Goal: Use online tool/utility: Utilize a website feature to perform a specific function

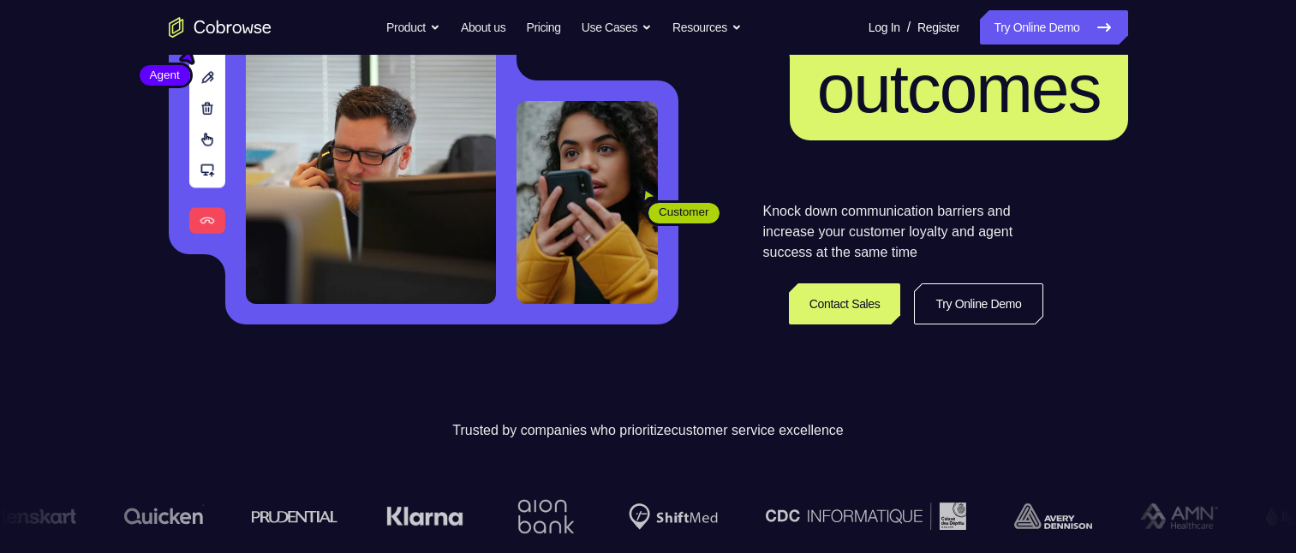
scroll to position [343, 0]
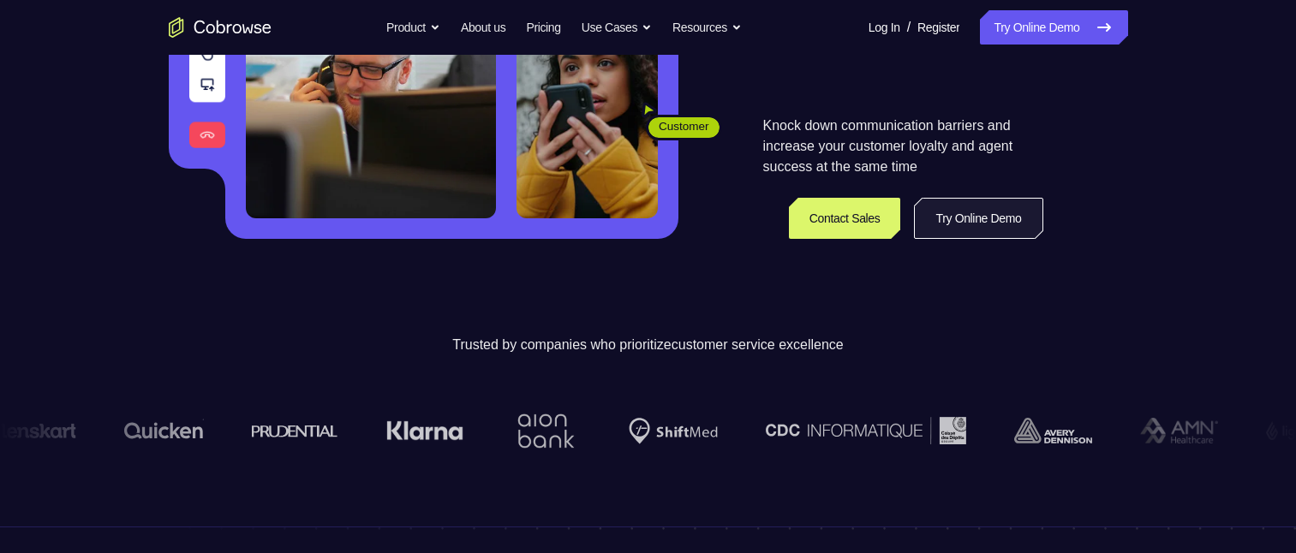
click at [947, 218] on link "Try Online Demo" at bounding box center [978, 218] width 128 height 41
click at [948, 215] on link "Try Online Demo" at bounding box center [978, 218] width 128 height 41
click at [950, 211] on link "Try Online Demo" at bounding box center [978, 218] width 128 height 41
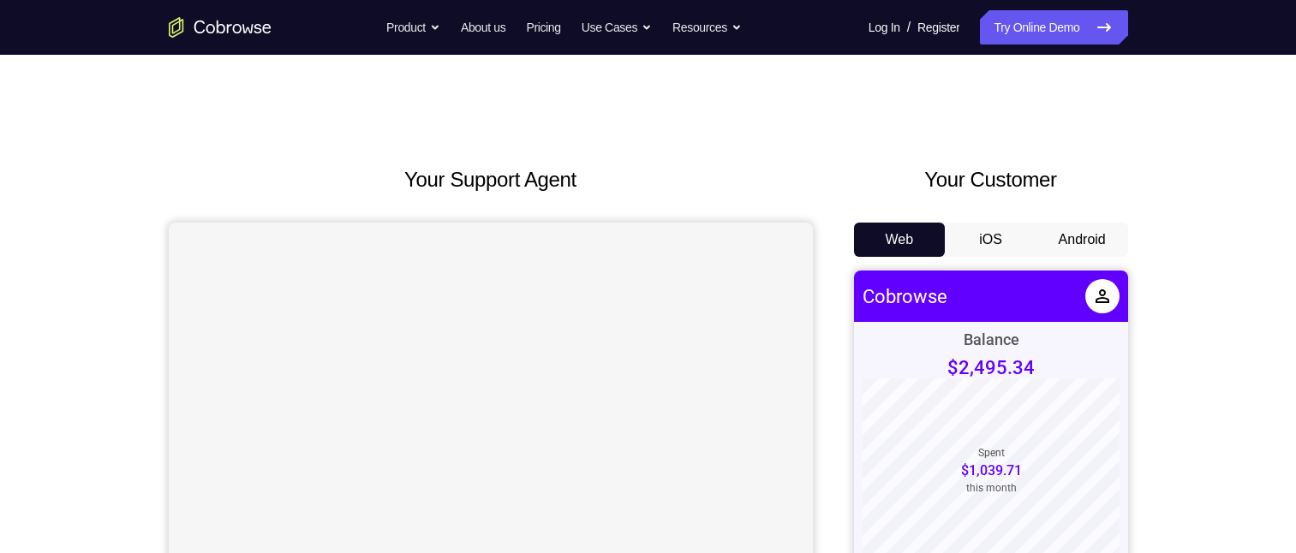
click at [1060, 235] on button "Android" at bounding box center [1082, 240] width 92 height 34
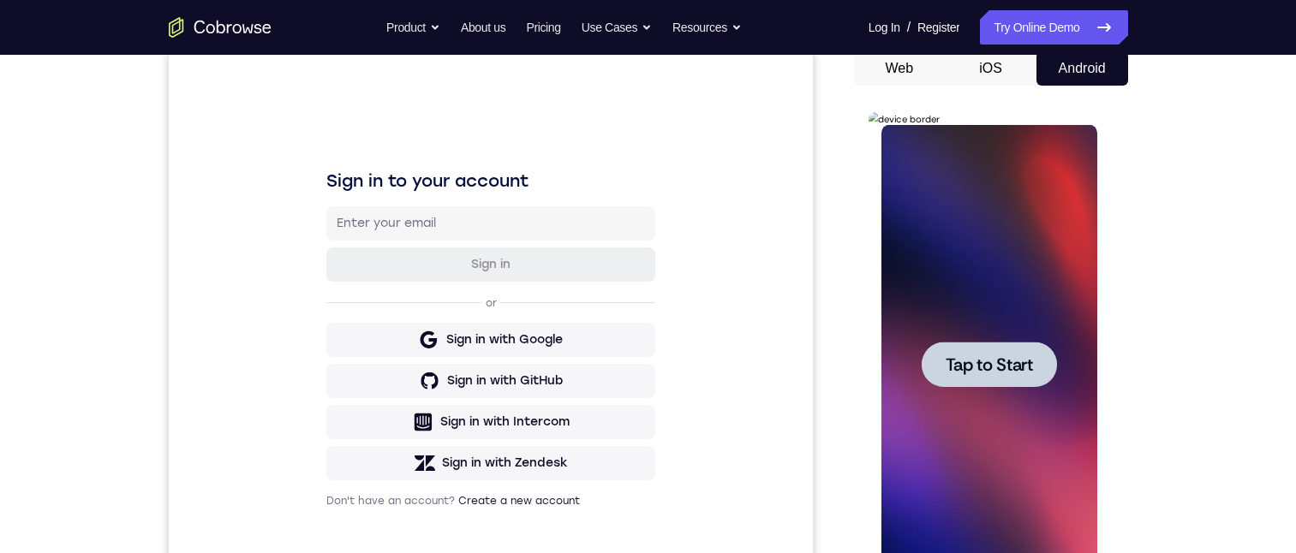
click at [994, 356] on span "Tap to Start" at bounding box center [989, 364] width 87 height 17
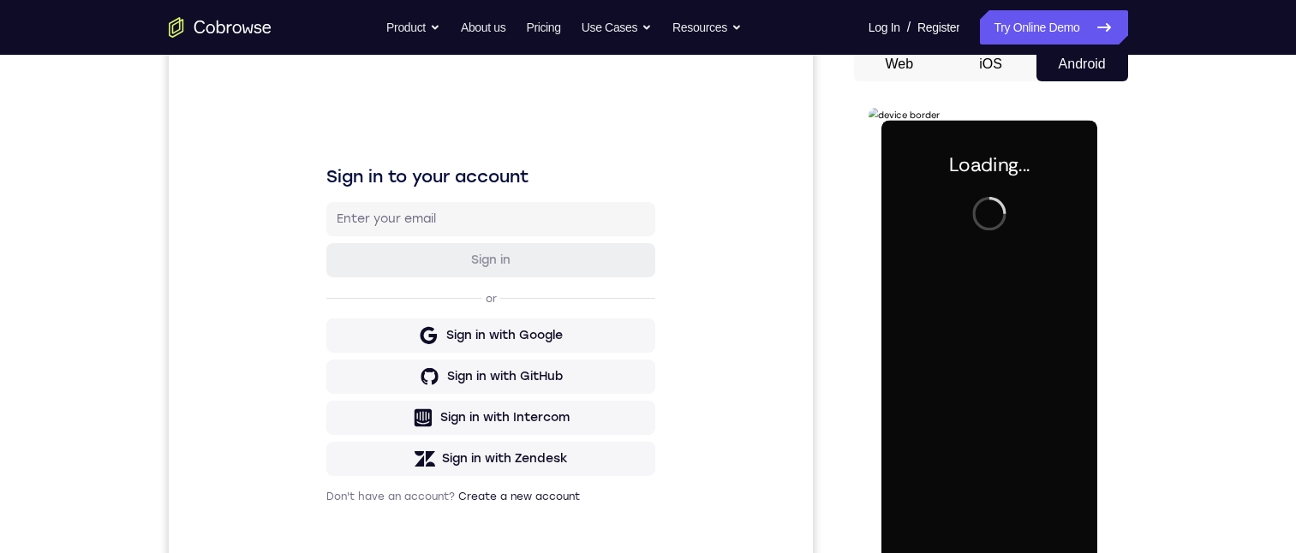
scroll to position [343, 0]
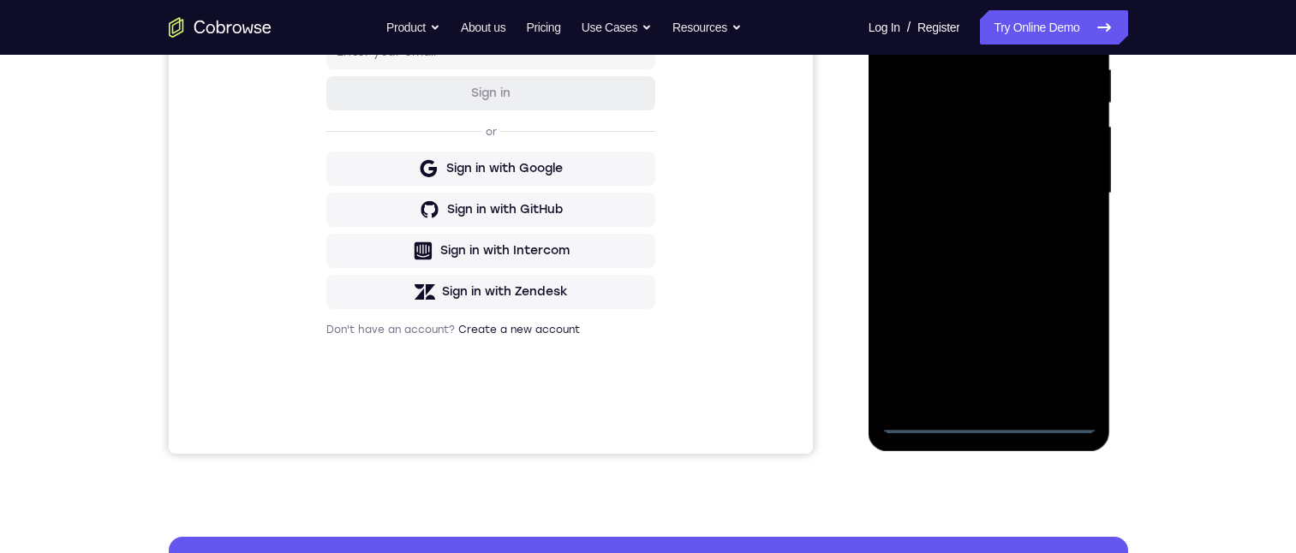
click at [1049, 419] on div at bounding box center [989, 194] width 216 height 480
click at [957, 254] on div at bounding box center [989, 194] width 216 height 480
click at [990, 423] on div at bounding box center [989, 194] width 216 height 480
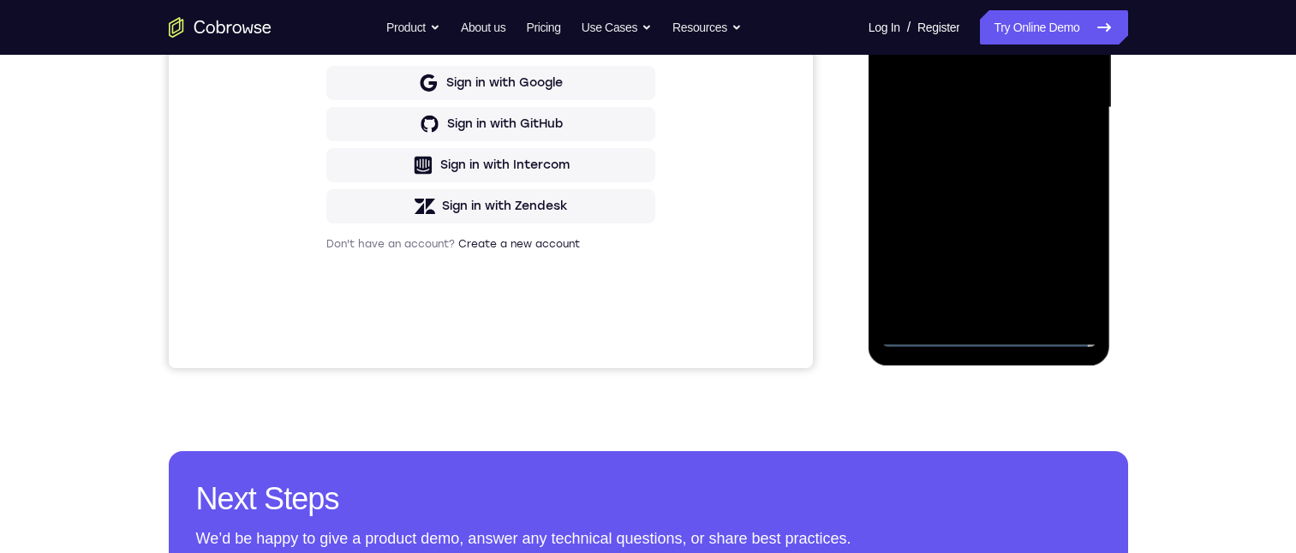
scroll to position [86, 0]
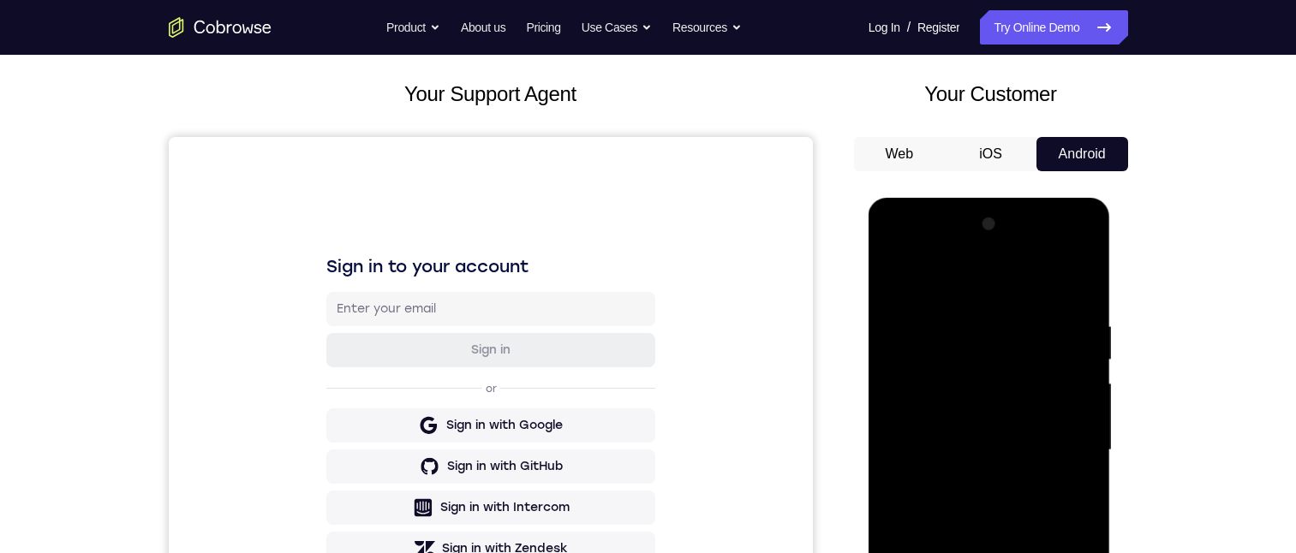
click at [973, 523] on div at bounding box center [989, 451] width 216 height 480
click at [956, 528] on div at bounding box center [989, 451] width 216 height 480
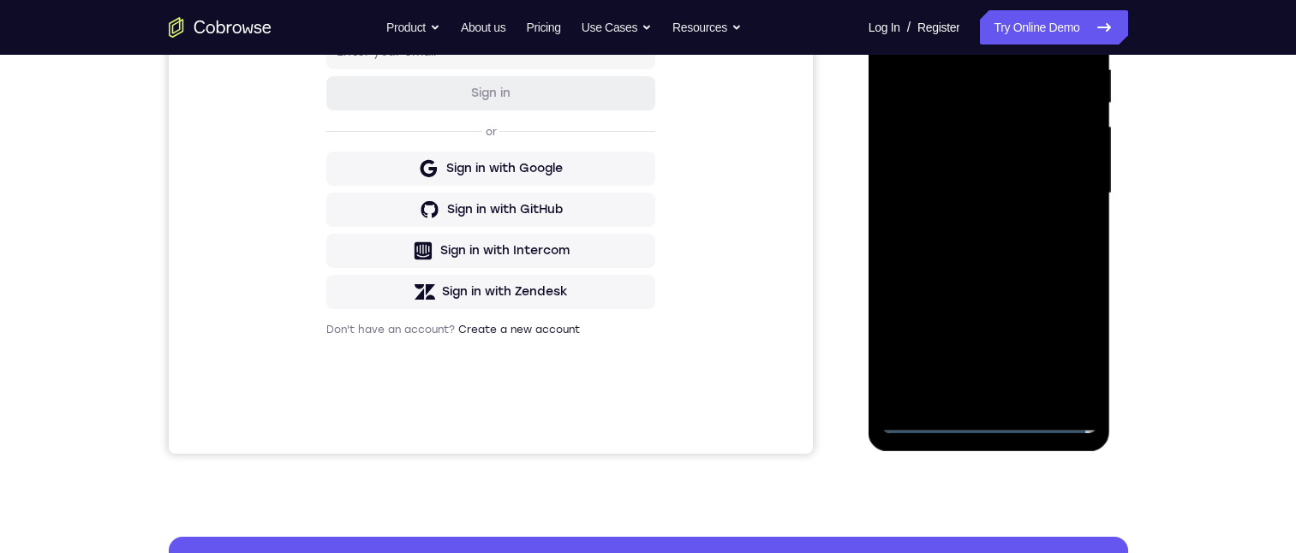
drag, startPoint x: 929, startPoint y: 412, endPoint x: 924, endPoint y: 424, distance: 12.7
click at [925, 425] on div at bounding box center [989, 194] width 216 height 480
click at [922, 421] on div at bounding box center [989, 194] width 216 height 480
drag, startPoint x: 922, startPoint y: 421, endPoint x: 981, endPoint y: 421, distance: 59.1
click at [929, 424] on div at bounding box center [989, 194] width 216 height 480
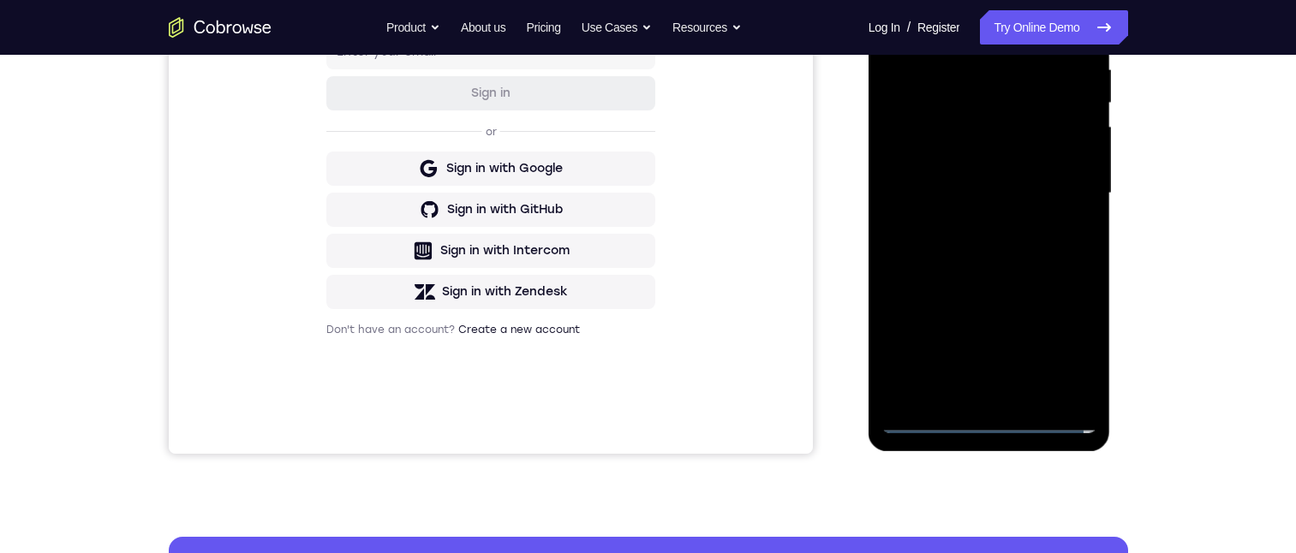
click at [986, 417] on div at bounding box center [989, 194] width 216 height 480
click at [1052, 418] on div at bounding box center [989, 194] width 216 height 480
drag, startPoint x: 1077, startPoint y: 433, endPoint x: 1038, endPoint y: 431, distance: 38.6
click at [1038, 433] on div at bounding box center [990, 196] width 242 height 511
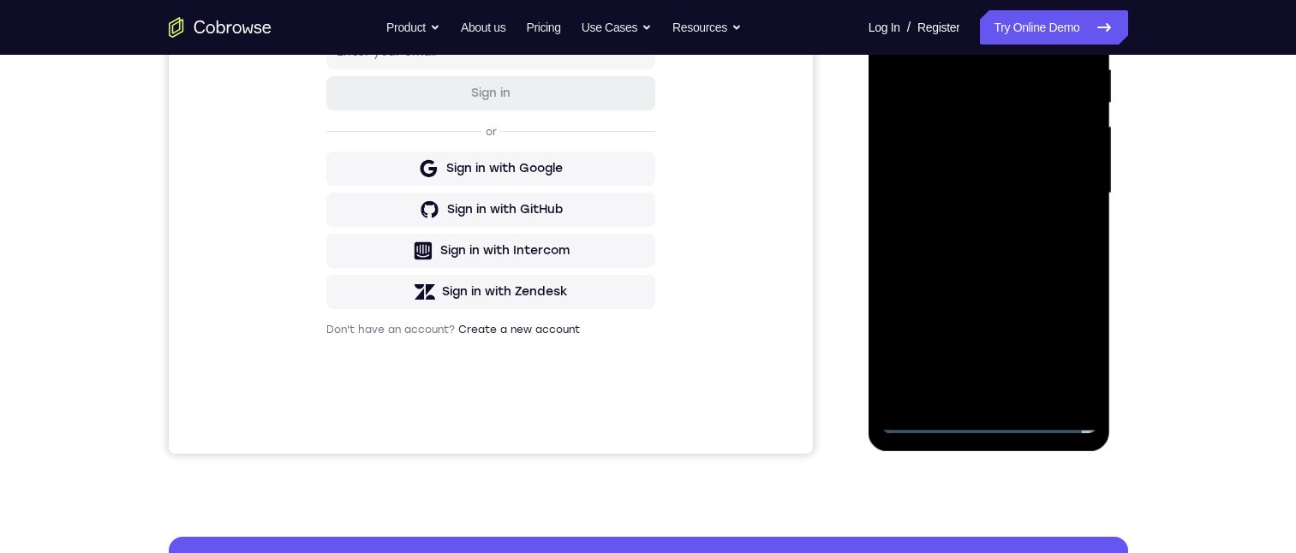
click at [1046, 419] on div at bounding box center [989, 194] width 216 height 480
click at [976, 267] on div at bounding box center [989, 194] width 216 height 480
click at [988, 416] on div at bounding box center [989, 194] width 216 height 480
drag, startPoint x: 925, startPoint y: 177, endPoint x: 940, endPoint y: 260, distance: 84.4
click at [939, 261] on div at bounding box center [989, 194] width 216 height 480
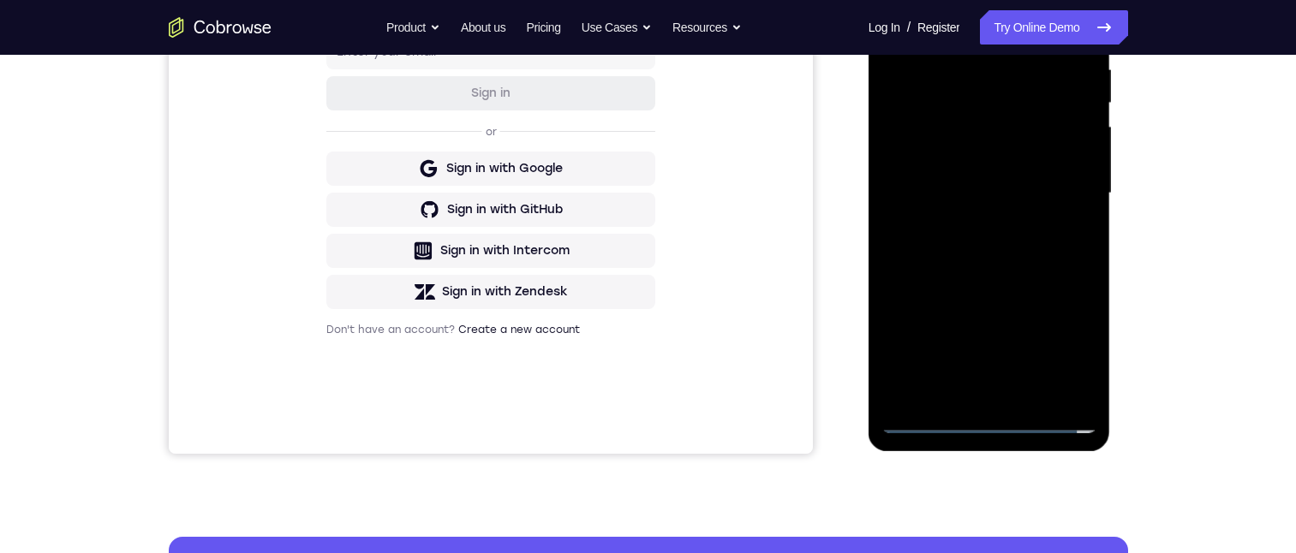
scroll to position [86, 0]
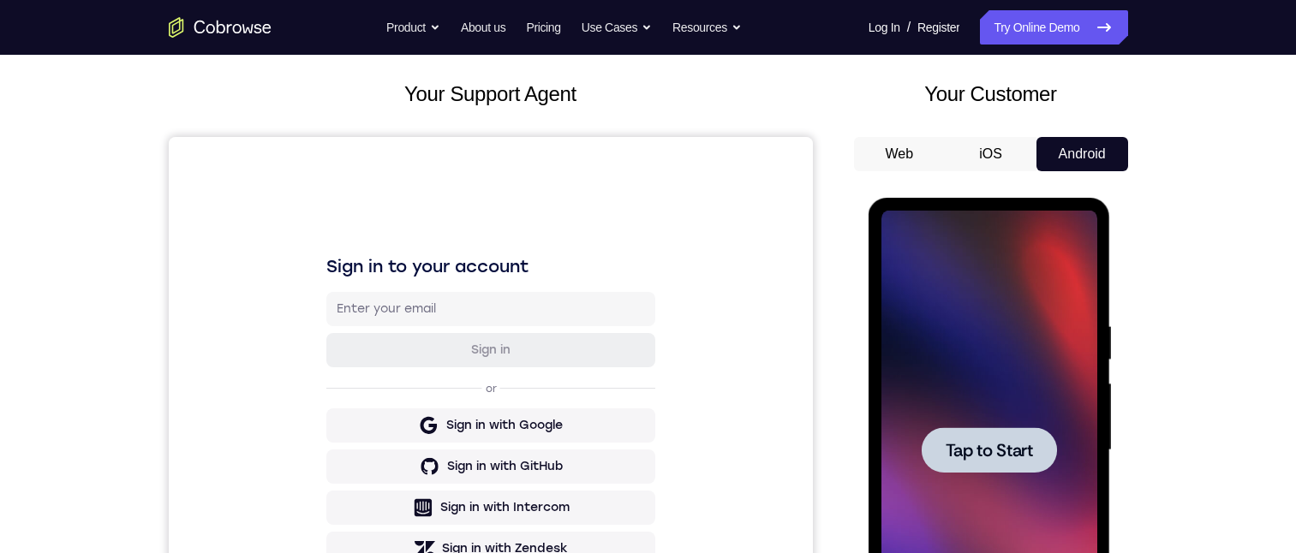
click at [957, 442] on span "Tap to Start" at bounding box center [989, 450] width 87 height 17
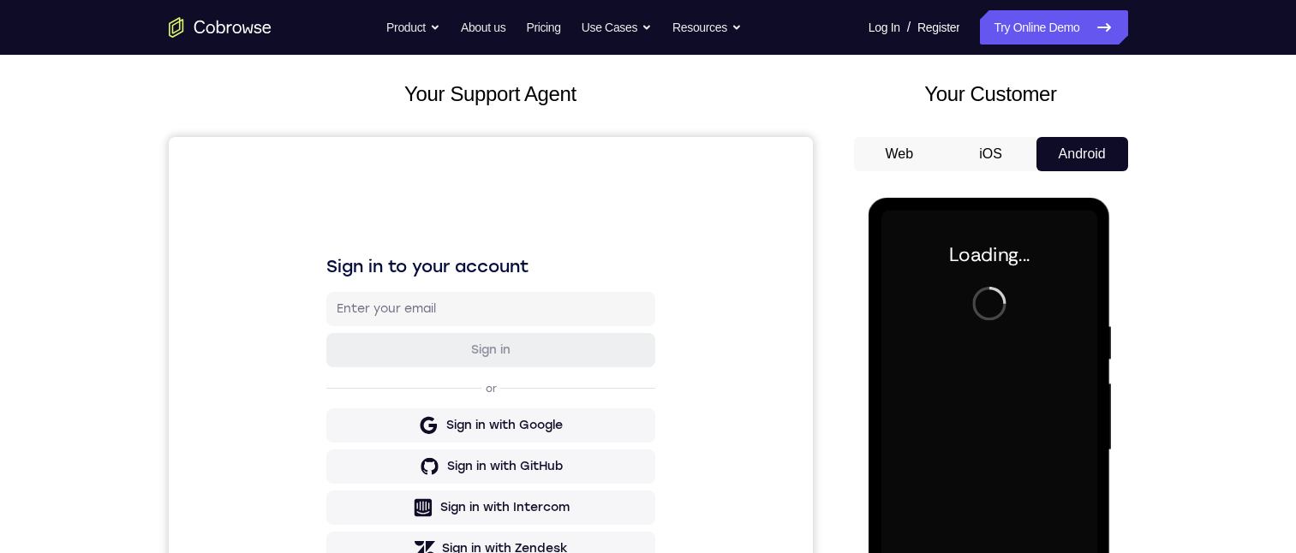
scroll to position [257, 0]
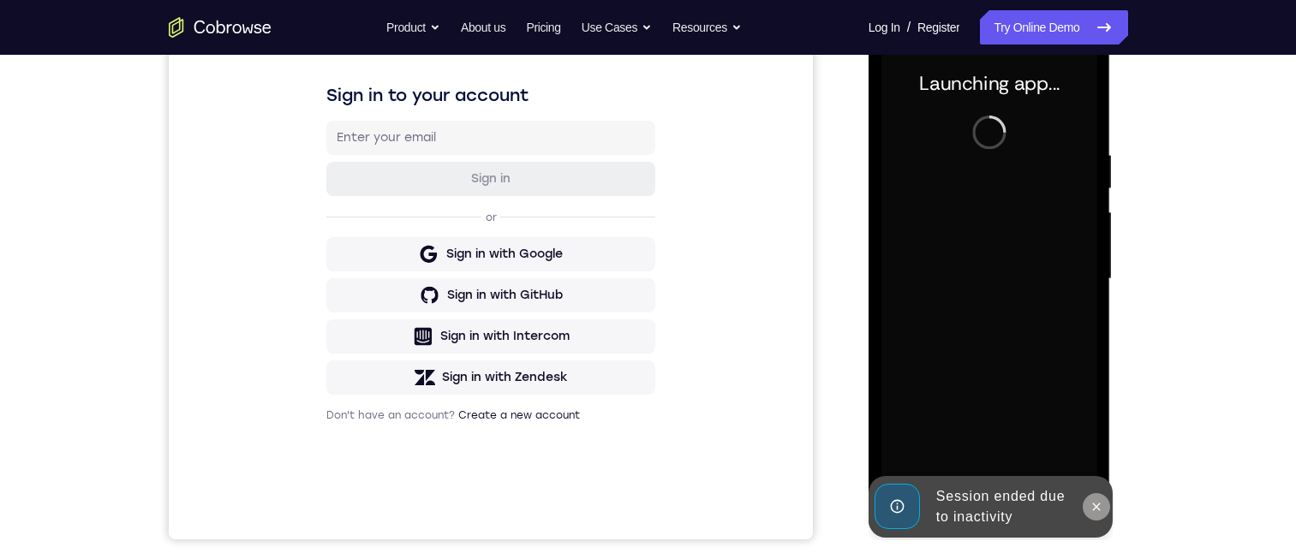
click at [1094, 506] on icon at bounding box center [1097, 507] width 14 height 14
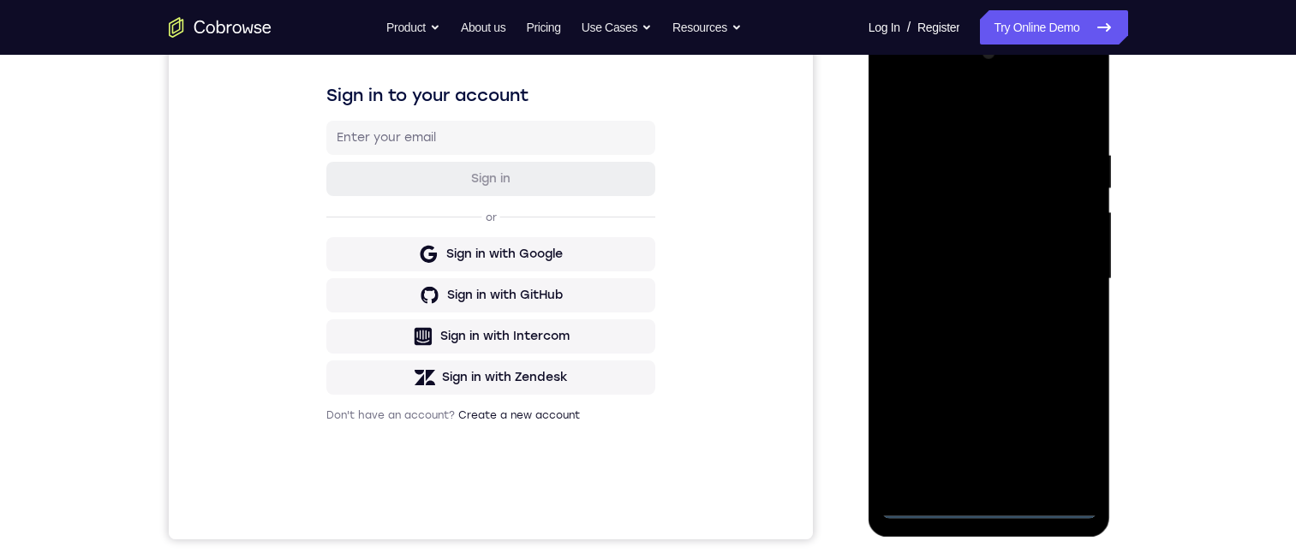
click at [927, 505] on div at bounding box center [989, 279] width 216 height 480
click at [950, 469] on div at bounding box center [989, 279] width 216 height 480
click at [984, 501] on div at bounding box center [989, 279] width 216 height 480
click at [990, 505] on div at bounding box center [989, 279] width 216 height 480
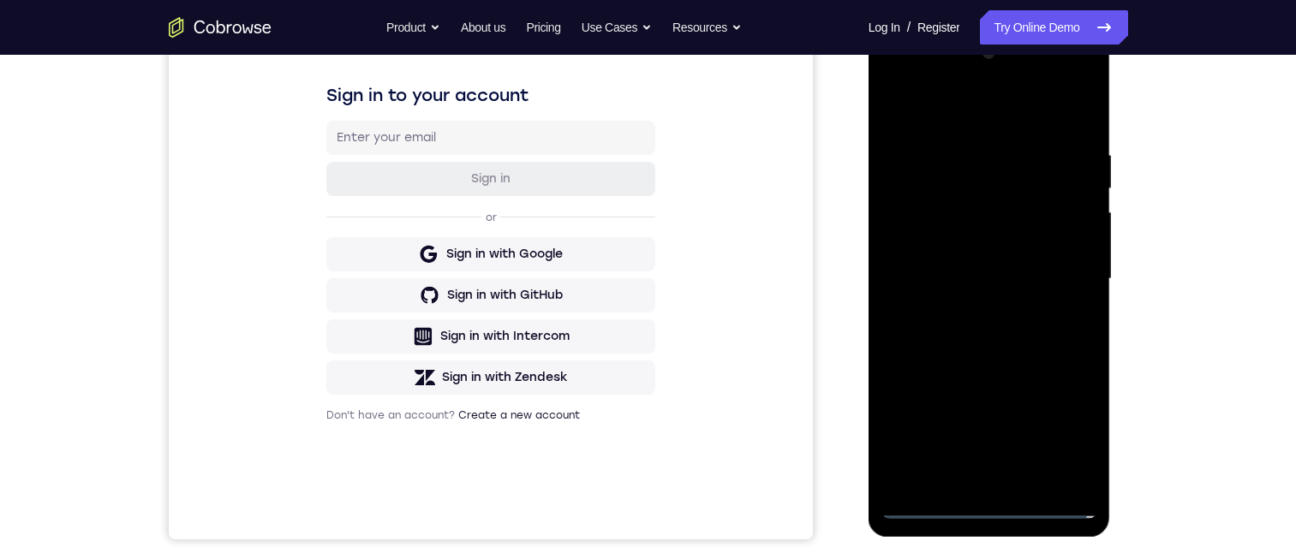
click at [980, 355] on div at bounding box center [989, 279] width 216 height 480
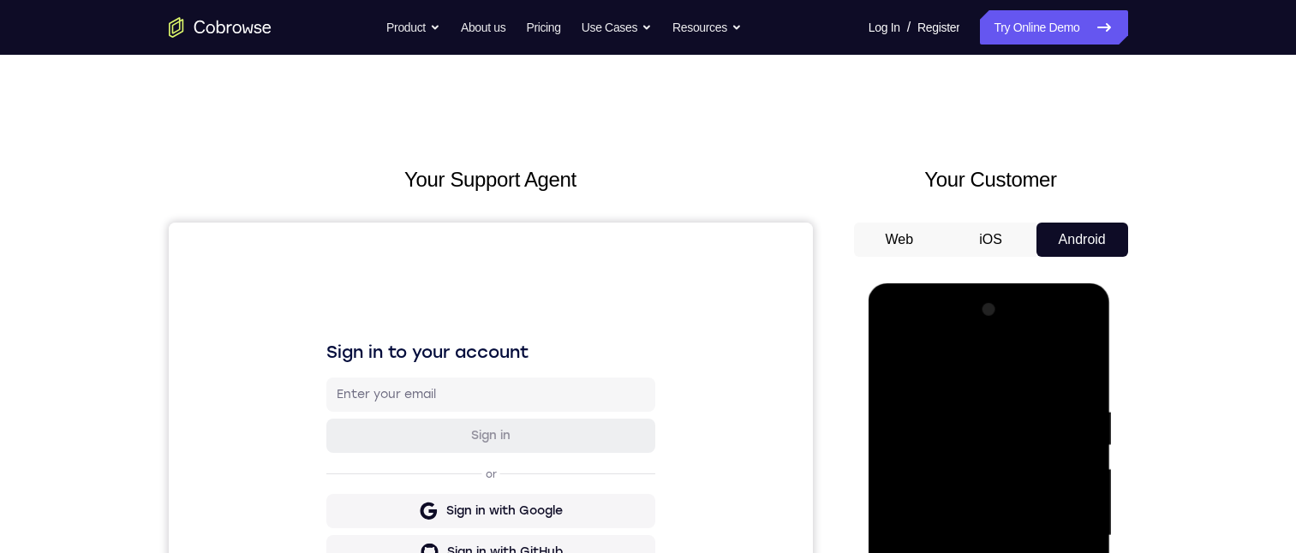
drag, startPoint x: 113, startPoint y: 331, endPoint x: 1118, endPoint y: 422, distance: 1008.9
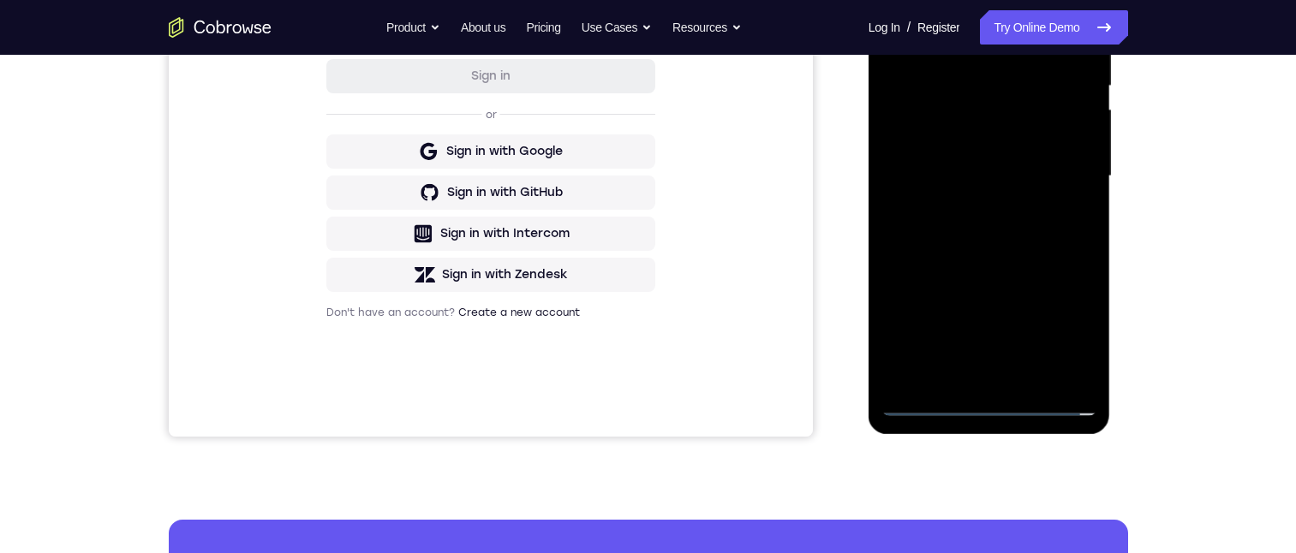
click at [970, 175] on div at bounding box center [989, 177] width 216 height 480
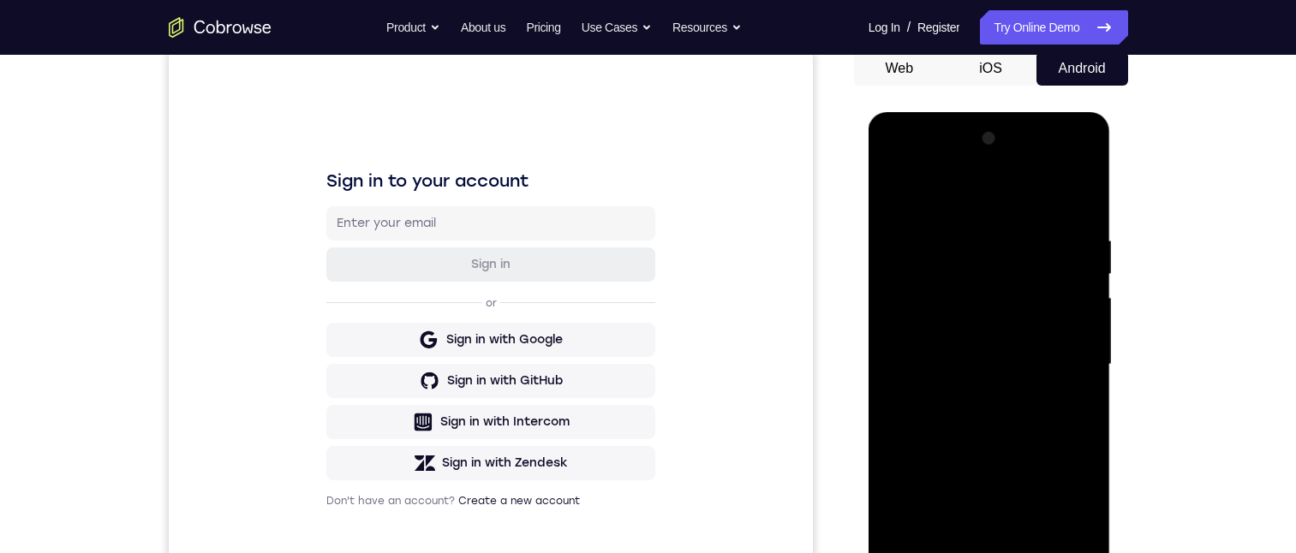
drag, startPoint x: 970, startPoint y: 363, endPoint x: 976, endPoint y: 217, distance: 146.6
click at [976, 218] on div at bounding box center [989, 365] width 216 height 480
drag, startPoint x: 976, startPoint y: 217, endPoint x: 963, endPoint y: 247, distance: 33.0
click at [963, 247] on div at bounding box center [989, 365] width 216 height 480
drag, startPoint x: 969, startPoint y: 280, endPoint x: 966, endPoint y: 203, distance: 77.1
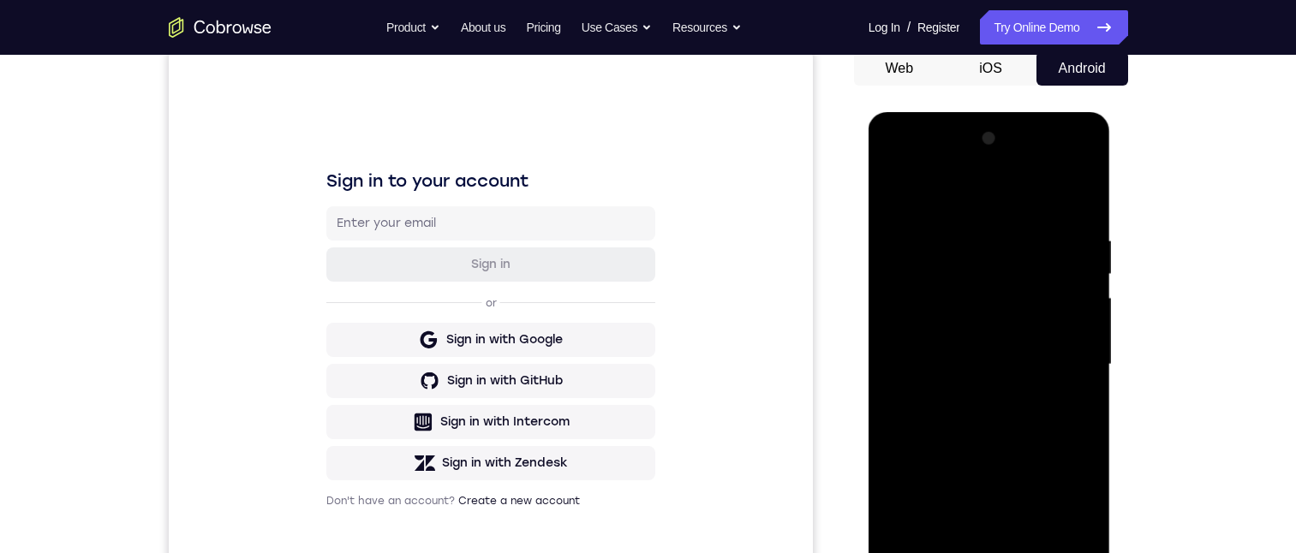
click at [966, 200] on div at bounding box center [989, 365] width 216 height 480
drag, startPoint x: 973, startPoint y: 390, endPoint x: 971, endPoint y: 309, distance: 80.5
click at [971, 310] on div at bounding box center [989, 365] width 216 height 480
drag, startPoint x: 941, startPoint y: 438, endPoint x: 1040, endPoint y: 355, distance: 129.0
click at [964, 316] on div at bounding box center [989, 365] width 216 height 480
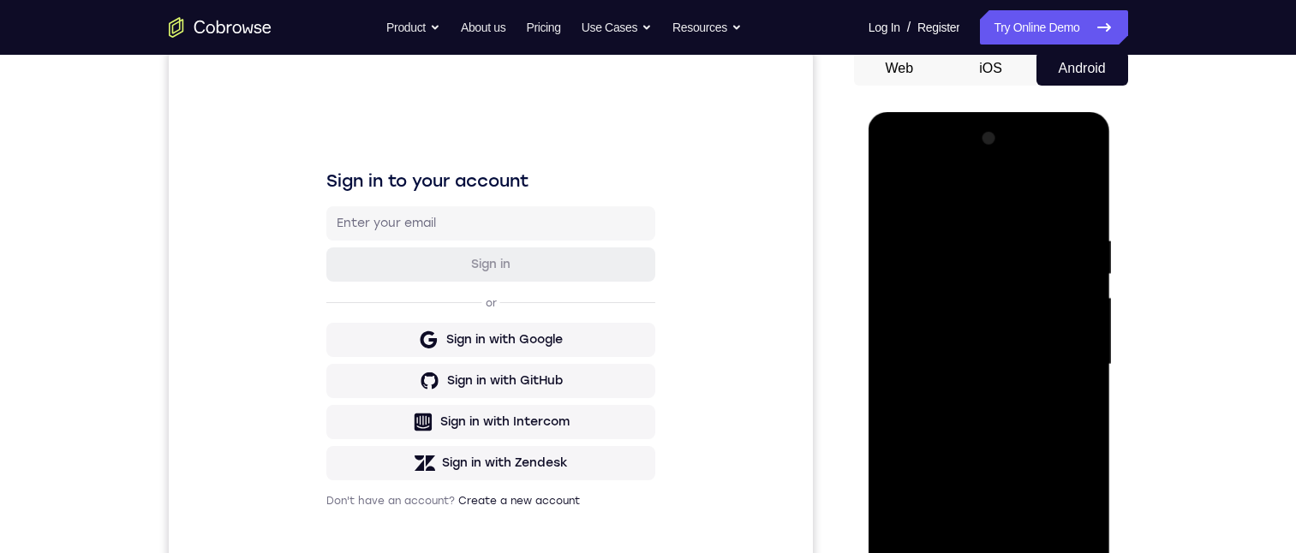
click at [976, 167] on div at bounding box center [989, 365] width 216 height 480
click at [1036, 466] on div at bounding box center [989, 365] width 216 height 480
click at [1030, 527] on div at bounding box center [989, 365] width 216 height 480
click at [927, 499] on div at bounding box center [989, 365] width 216 height 480
click at [978, 465] on div at bounding box center [989, 365] width 216 height 480
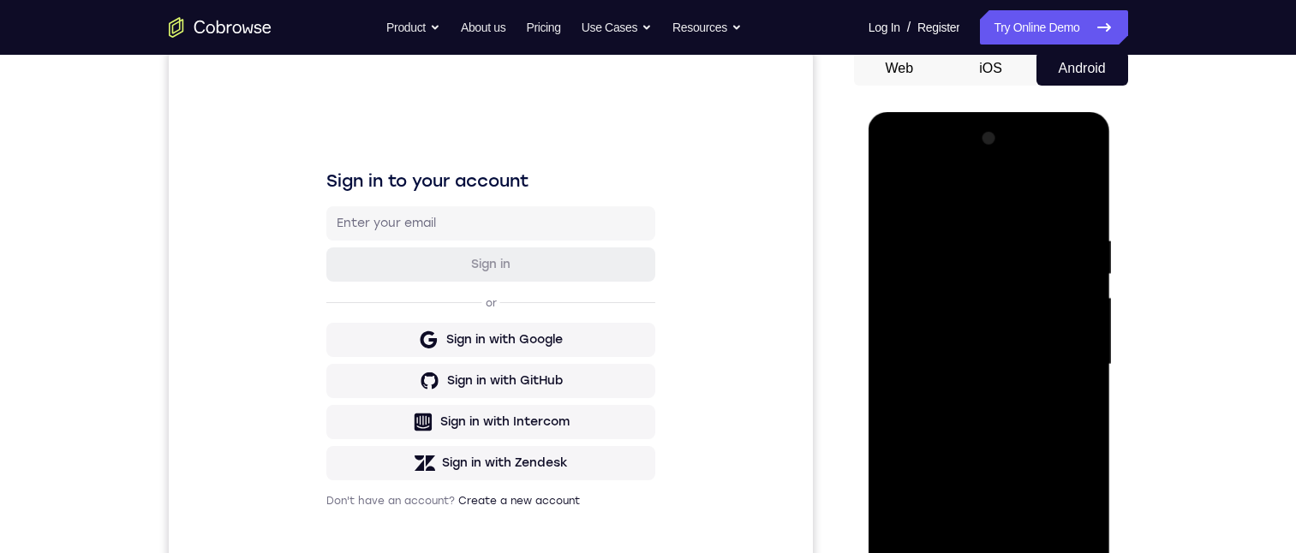
click at [905, 496] on div at bounding box center [989, 365] width 216 height 480
click at [981, 437] on div at bounding box center [989, 365] width 216 height 480
click at [1078, 552] on div at bounding box center [989, 365] width 216 height 480
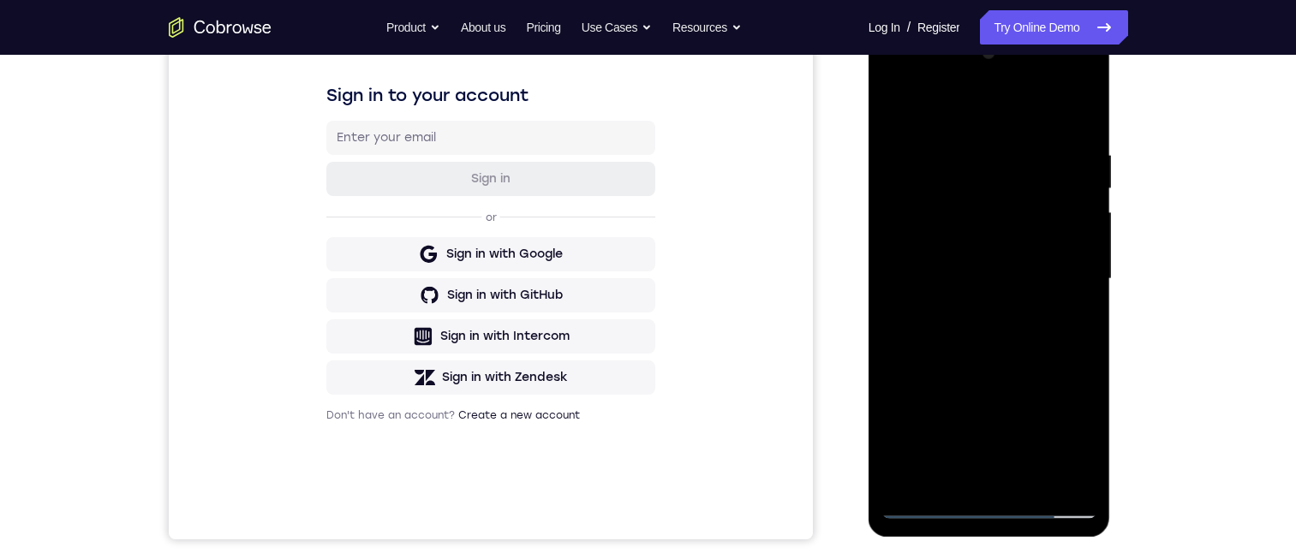
click at [959, 210] on div at bounding box center [989, 279] width 216 height 480
click at [929, 196] on div at bounding box center [989, 279] width 216 height 480
click at [925, 187] on div at bounding box center [989, 279] width 216 height 480
click at [994, 278] on div at bounding box center [989, 279] width 216 height 480
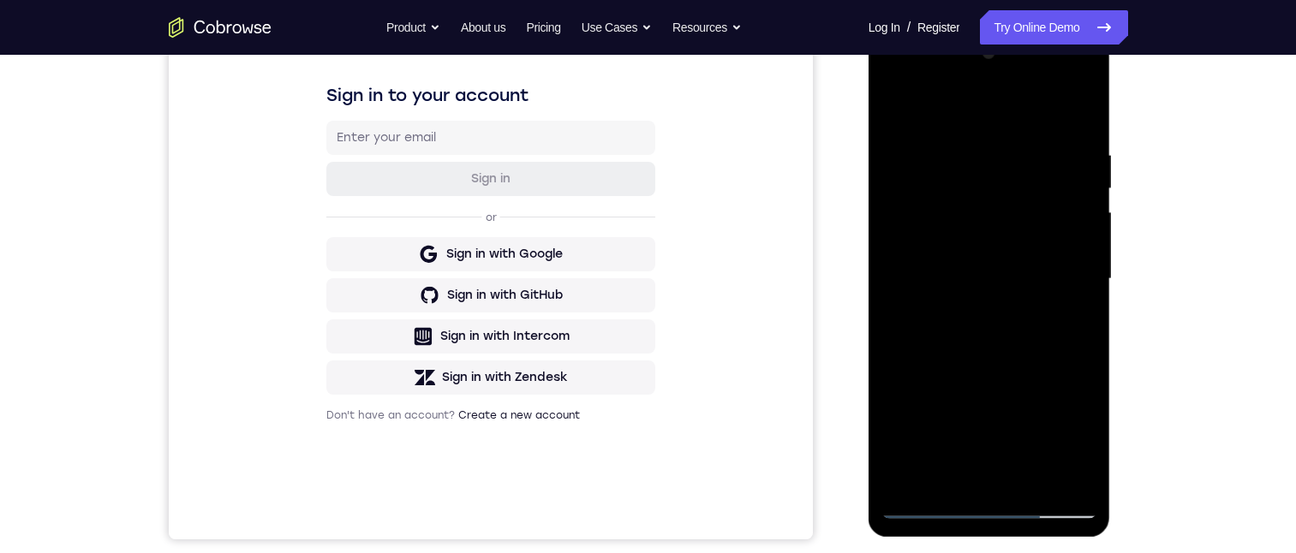
click at [994, 278] on div at bounding box center [989, 279] width 216 height 480
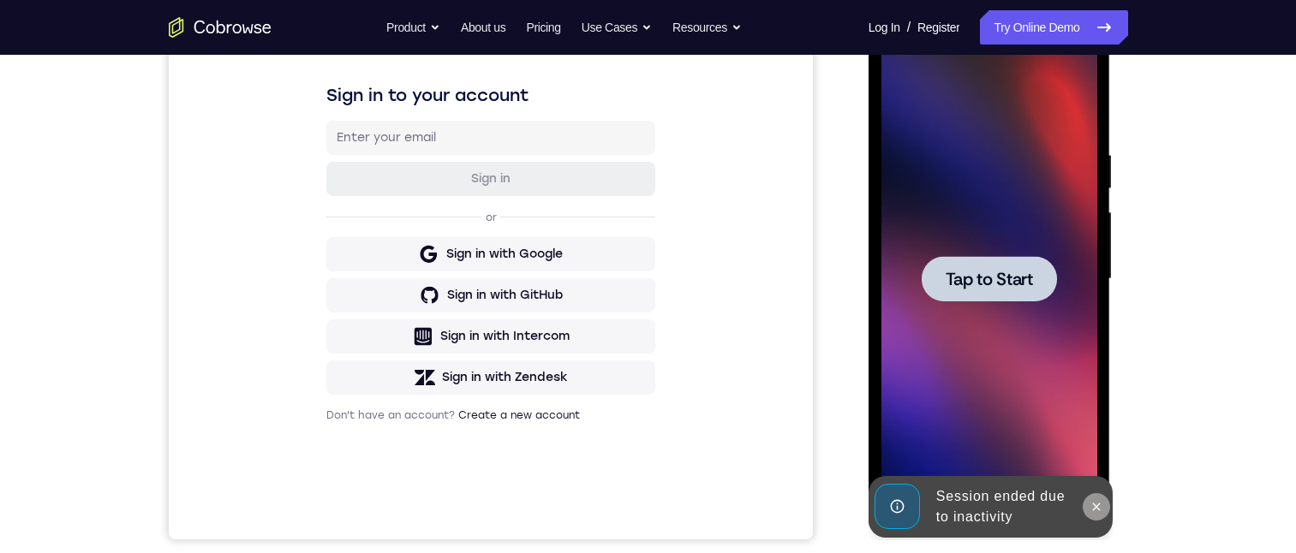
click at [1095, 503] on icon at bounding box center [1097, 507] width 14 height 14
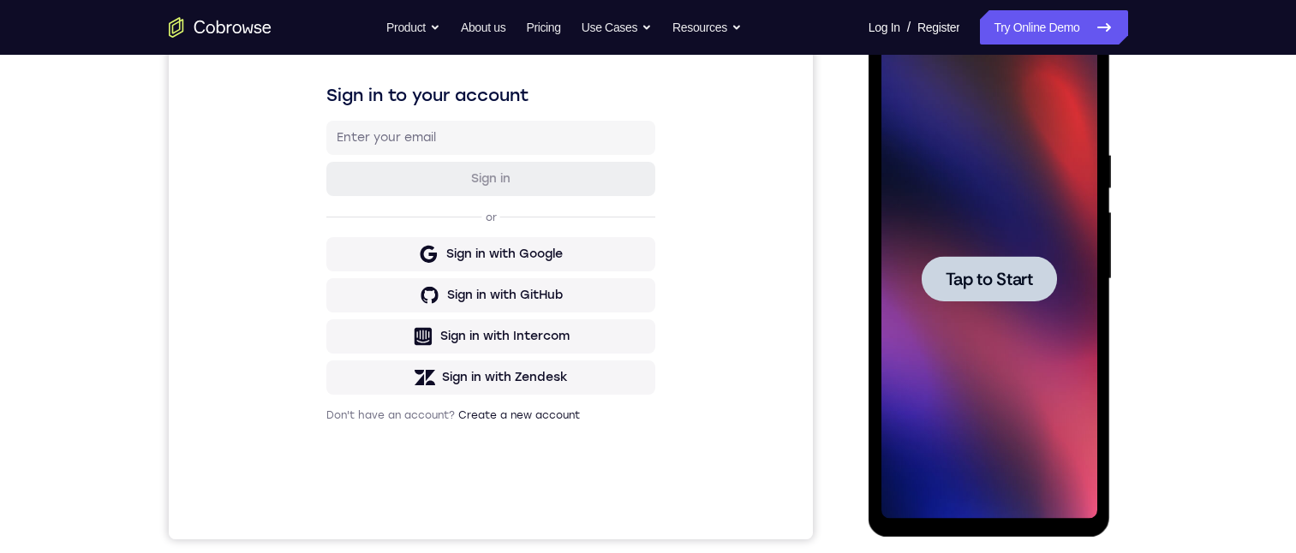
click at [961, 271] on span "Tap to Start" at bounding box center [989, 279] width 87 height 17
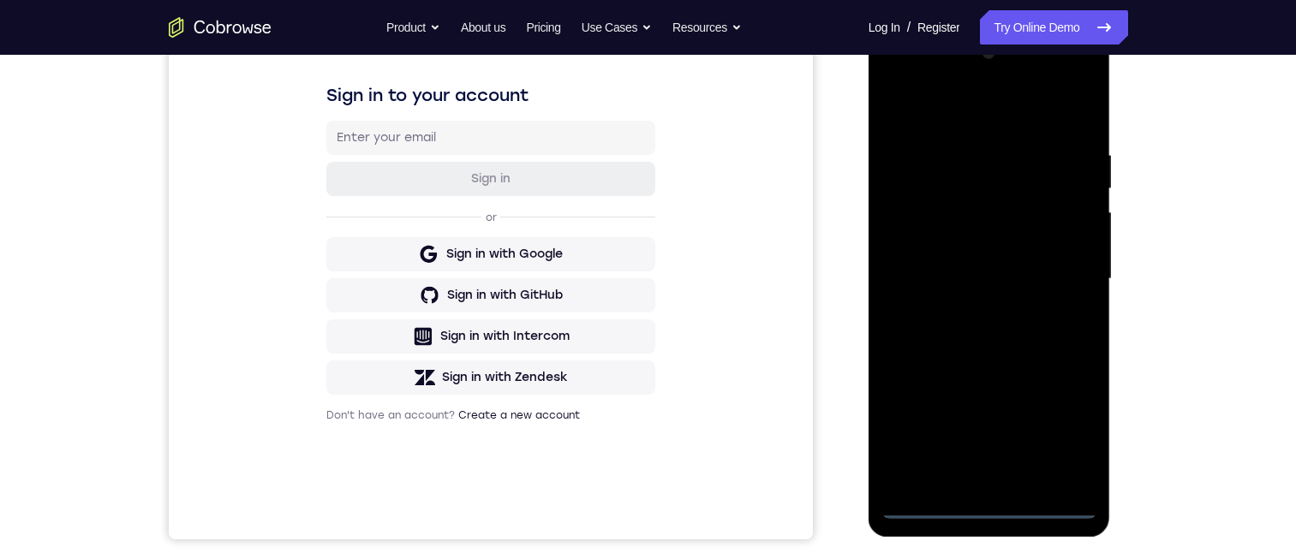
click at [929, 508] on div at bounding box center [989, 279] width 216 height 480
click at [929, 503] on div at bounding box center [989, 279] width 216 height 480
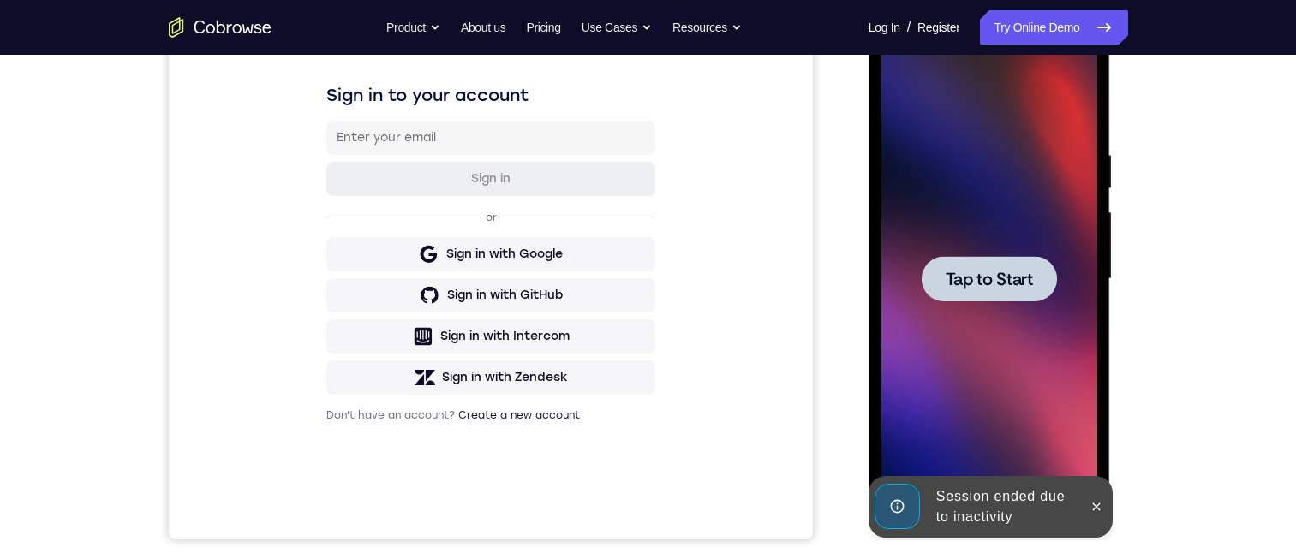
click at [947, 277] on span "Tap to Start" at bounding box center [989, 279] width 87 height 17
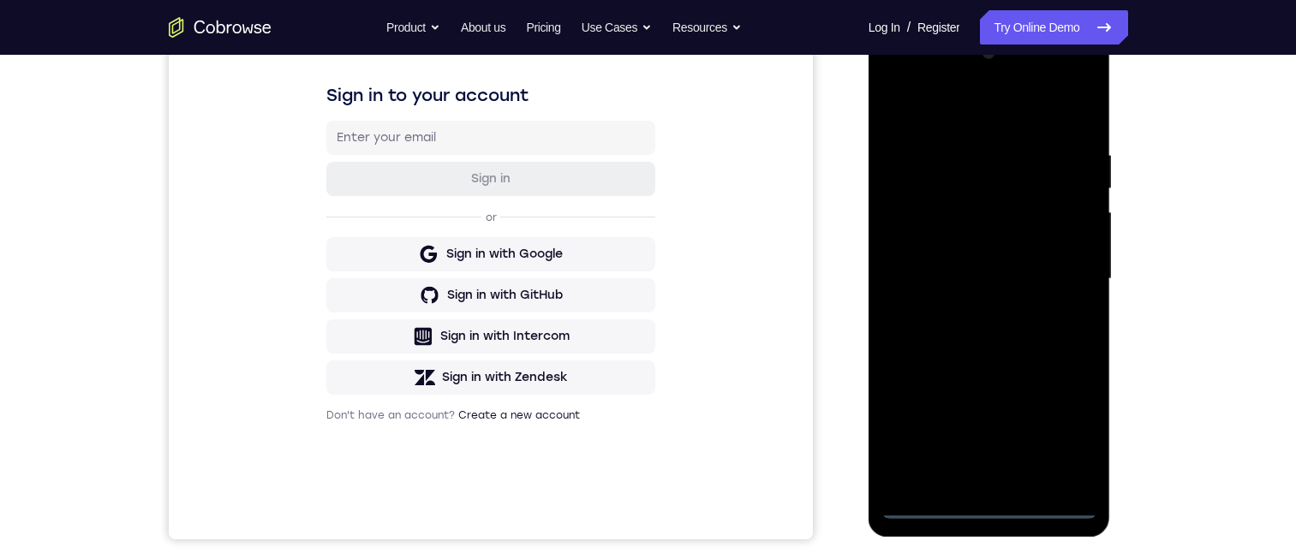
click at [921, 499] on div at bounding box center [989, 279] width 216 height 480
click at [929, 503] on div at bounding box center [989, 279] width 216 height 480
click at [925, 505] on div at bounding box center [989, 279] width 216 height 480
drag, startPoint x: 955, startPoint y: 299, endPoint x: 1023, endPoint y: 352, distance: 86.0
click at [1023, 352] on div at bounding box center [989, 279] width 216 height 480
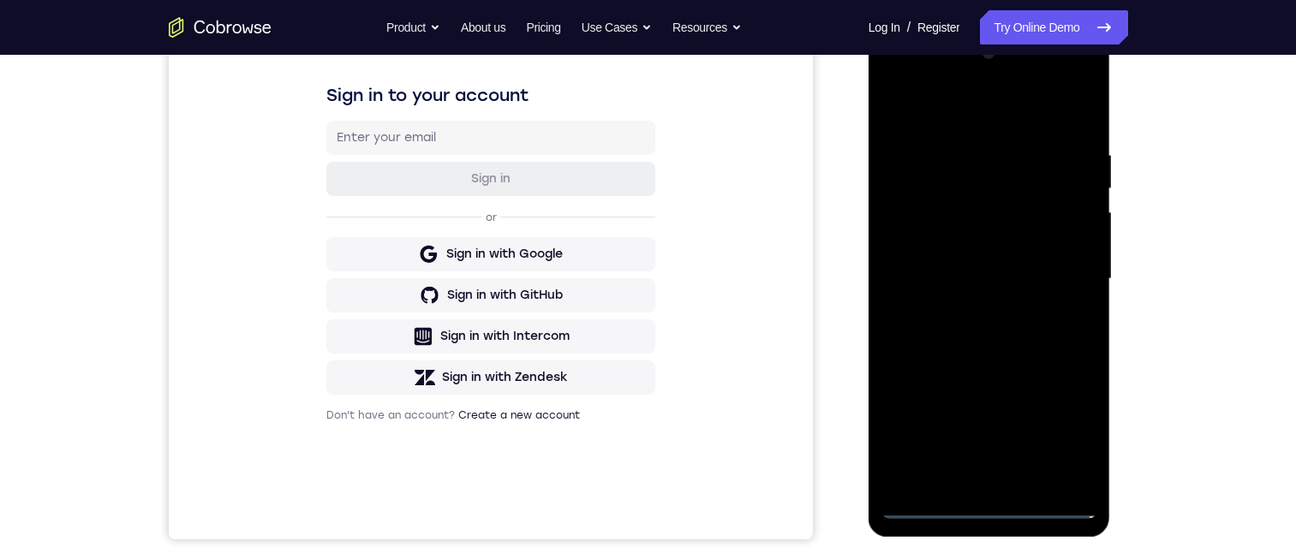
drag, startPoint x: 1023, startPoint y: 352, endPoint x: 997, endPoint y: 375, distance: 34.6
click at [1005, 362] on div at bounding box center [989, 279] width 216 height 480
drag, startPoint x: 997, startPoint y: 375, endPoint x: 1021, endPoint y: 328, distance: 52.9
click at [995, 284] on div at bounding box center [989, 279] width 216 height 480
drag, startPoint x: 1000, startPoint y: 377, endPoint x: 976, endPoint y: 313, distance: 68.6
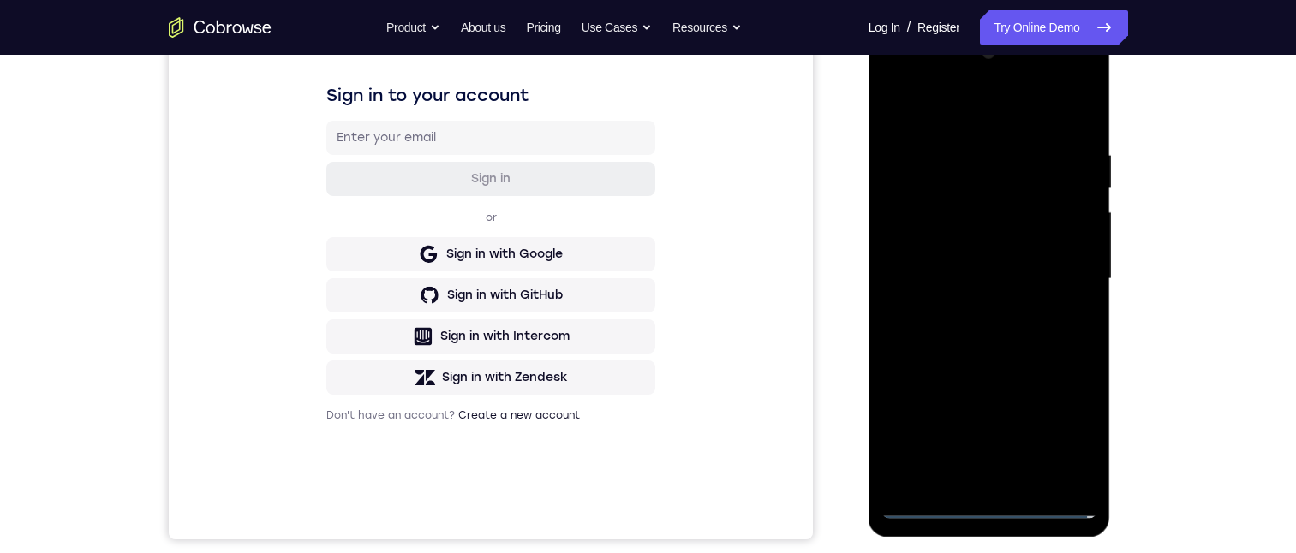
click at [986, 252] on div at bounding box center [989, 279] width 216 height 480
drag, startPoint x: 959, startPoint y: 341, endPoint x: 976, endPoint y: 266, distance: 76.5
click at [977, 268] on div at bounding box center [989, 279] width 216 height 480
click at [919, 388] on div at bounding box center [989, 279] width 216 height 480
click at [915, 379] on div at bounding box center [989, 279] width 216 height 480
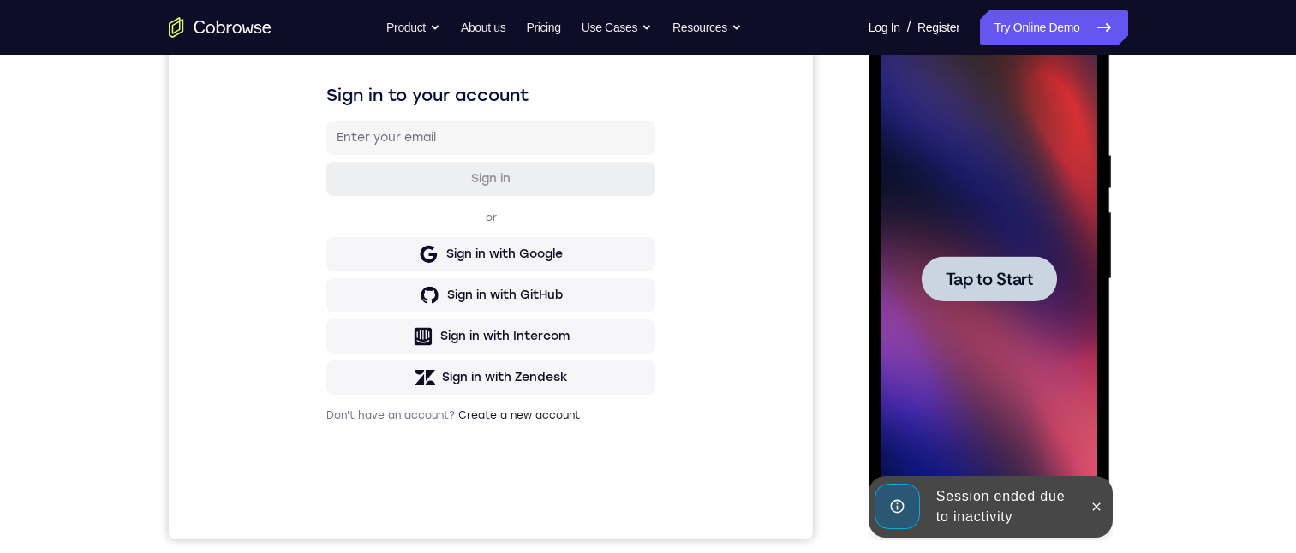
click at [982, 263] on div at bounding box center [989, 278] width 135 height 45
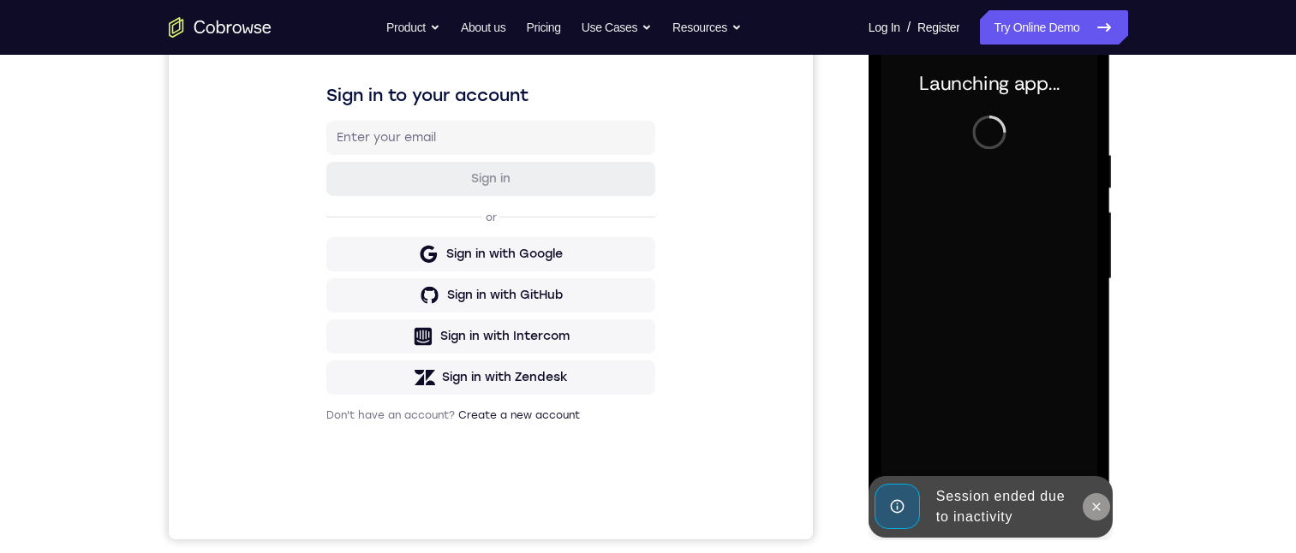
click at [1093, 502] on icon at bounding box center [1097, 507] width 14 height 14
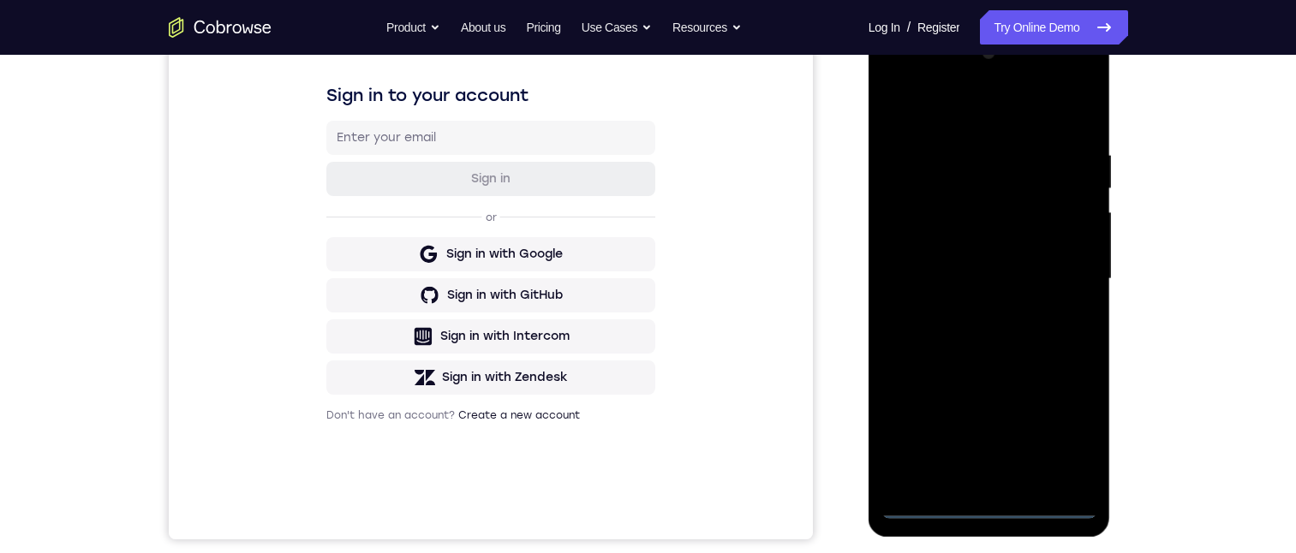
click at [926, 510] on div at bounding box center [989, 279] width 216 height 480
drag, startPoint x: 976, startPoint y: 377, endPoint x: 1008, endPoint y: 301, distance: 82.6
click at [971, 250] on div at bounding box center [989, 279] width 216 height 480
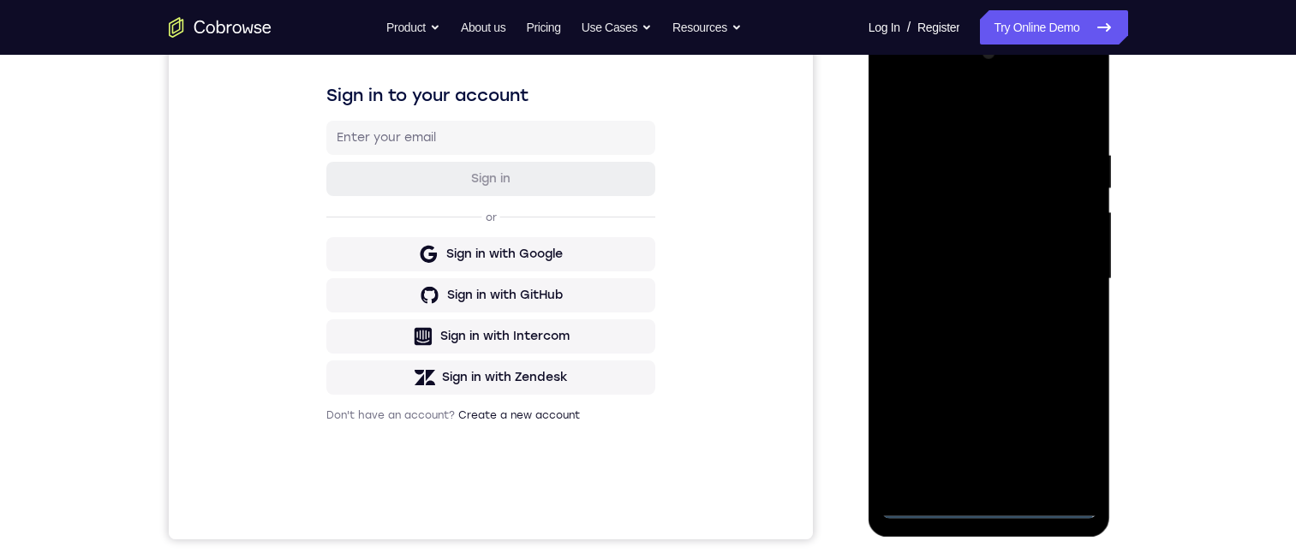
click at [913, 391] on div at bounding box center [989, 279] width 216 height 480
click at [1058, 75] on div at bounding box center [989, 279] width 216 height 480
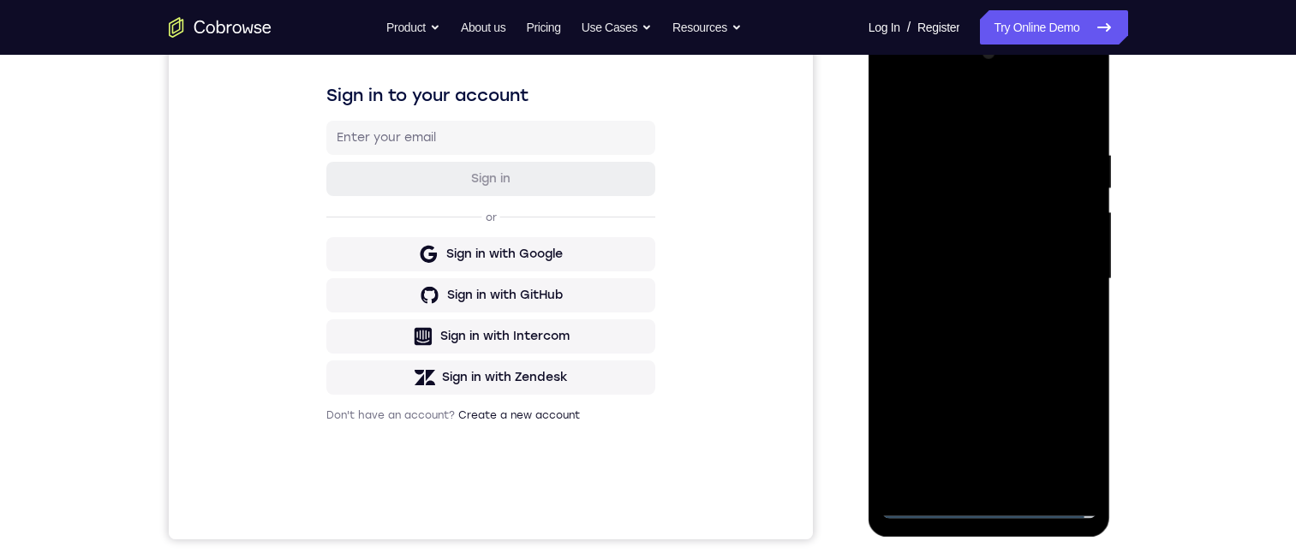
click at [1058, 75] on div at bounding box center [989, 279] width 216 height 480
click at [929, 102] on div at bounding box center [989, 279] width 216 height 480
click at [983, 290] on div at bounding box center [989, 279] width 216 height 480
click at [985, 296] on div at bounding box center [989, 279] width 216 height 480
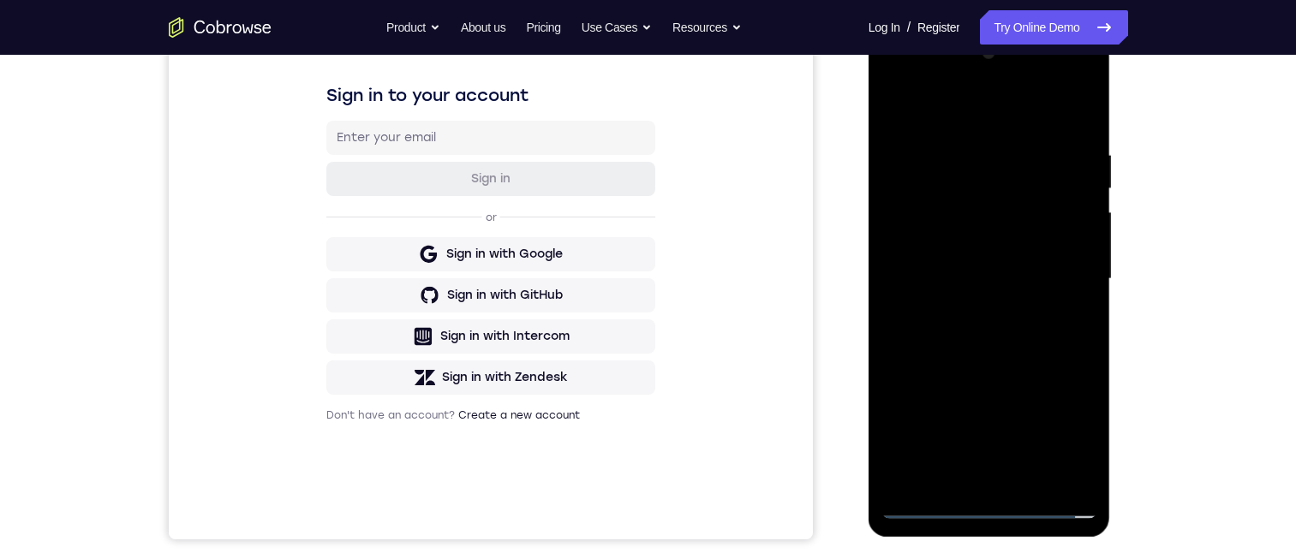
click at [961, 481] on div at bounding box center [989, 279] width 216 height 480
click at [961, 476] on div at bounding box center [989, 279] width 216 height 480
drag, startPoint x: 976, startPoint y: 242, endPoint x: 991, endPoint y: 149, distance: 93.6
click at [991, 149] on div at bounding box center [989, 279] width 216 height 480
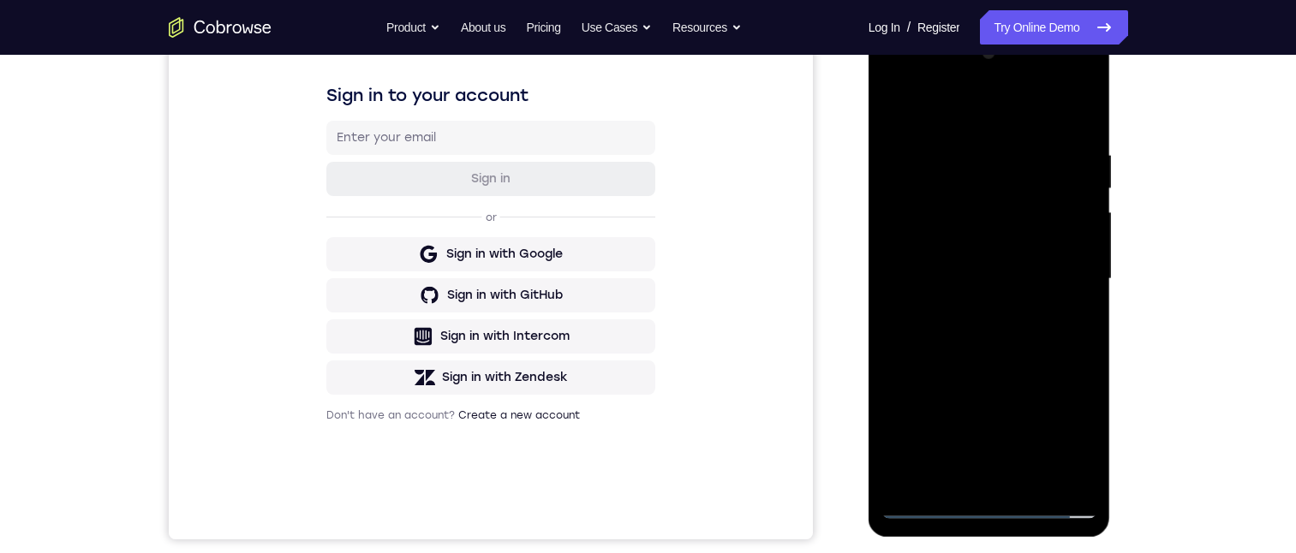
drag, startPoint x: 982, startPoint y: 219, endPoint x: 990, endPoint y: 188, distance: 32.8
click at [990, 187] on div at bounding box center [989, 279] width 216 height 480
click at [973, 255] on div at bounding box center [989, 279] width 216 height 480
click at [971, 261] on div at bounding box center [989, 279] width 216 height 480
click at [959, 461] on div at bounding box center [989, 279] width 216 height 480
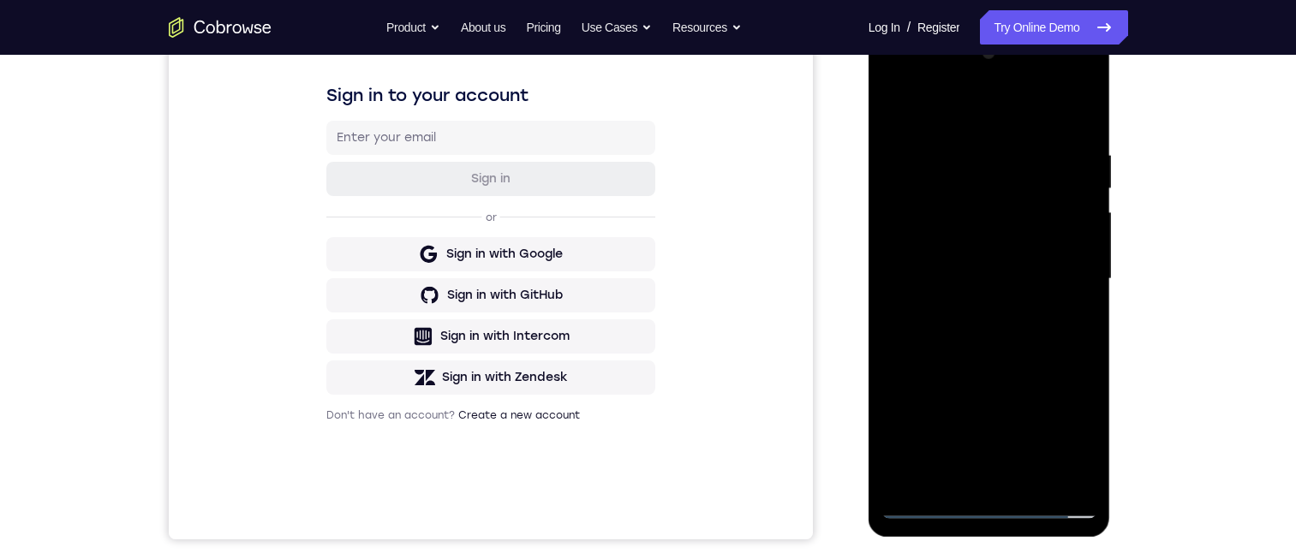
click at [956, 469] on div at bounding box center [989, 279] width 216 height 480
click at [1017, 491] on div at bounding box center [989, 279] width 216 height 480
click at [1069, 486] on div at bounding box center [989, 279] width 216 height 480
click at [1069, 483] on div at bounding box center [989, 279] width 216 height 480
click at [1023, 475] on div at bounding box center [989, 279] width 216 height 480
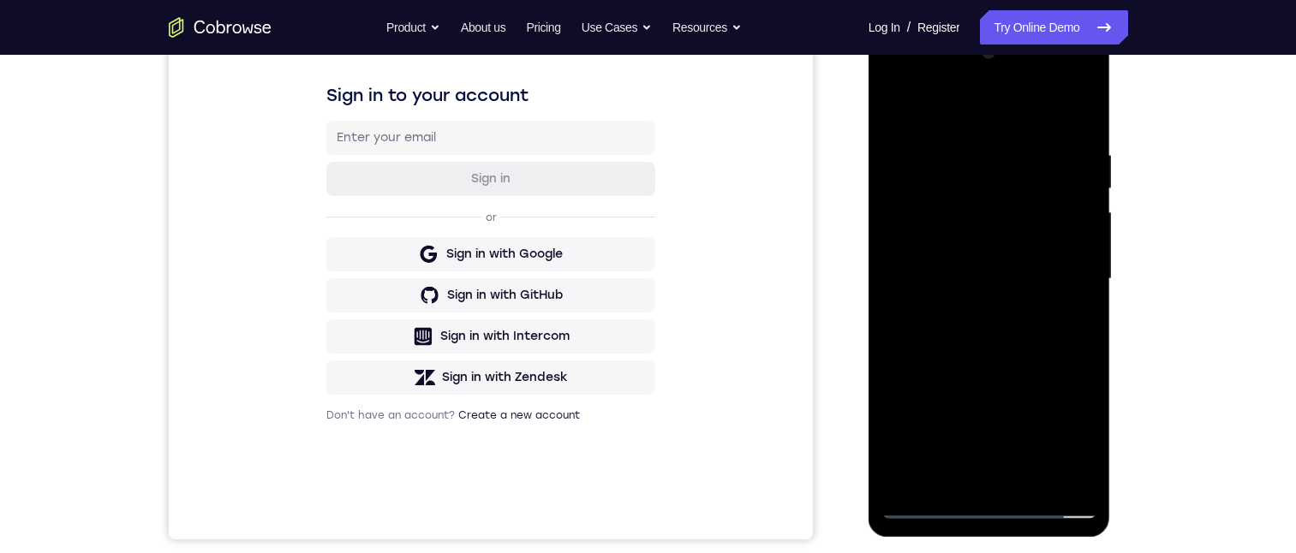
click at [956, 471] on div at bounding box center [989, 279] width 216 height 480
